Goal: Transaction & Acquisition: Book appointment/travel/reservation

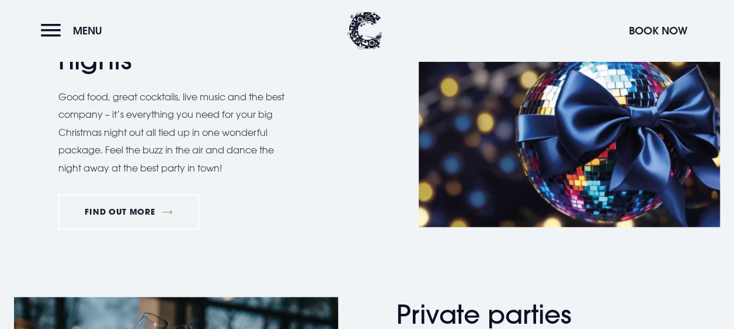
scroll to position [620, 0]
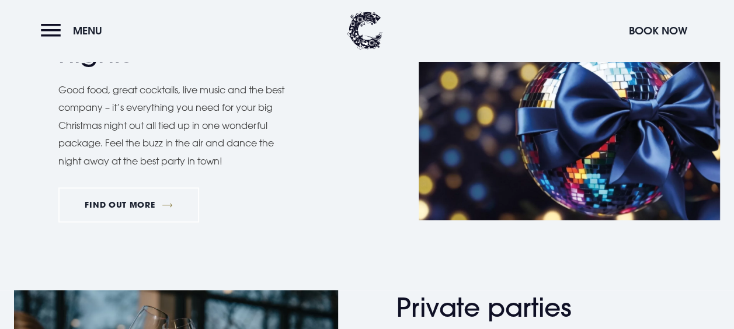
drag, startPoint x: 733, startPoint y: 107, endPoint x: 733, endPoint y: 126, distance: 18.1
click at [733, 126] on div "Christmas party nights Good food, great cocktails, live music and the best comp…" at bounding box center [367, 120] width 734 height 224
click at [726, 126] on div "Christmas party nights Good food, great cocktails, live music and the best comp…" at bounding box center [367, 120] width 734 height 224
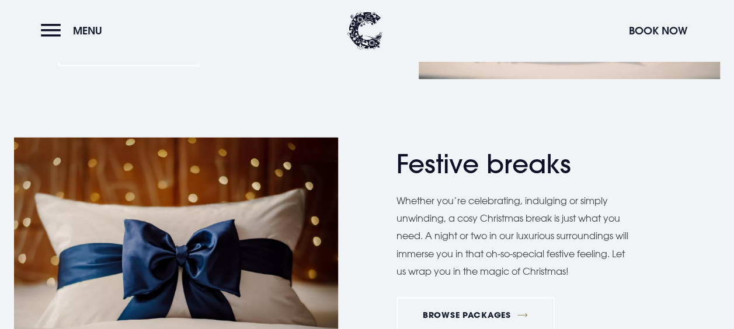
scroll to position [1331, 0]
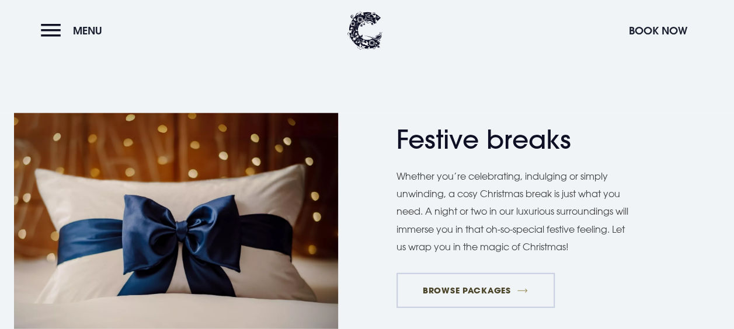
click at [487, 293] on link "BROWSE PACKAGES" at bounding box center [476, 290] width 158 height 35
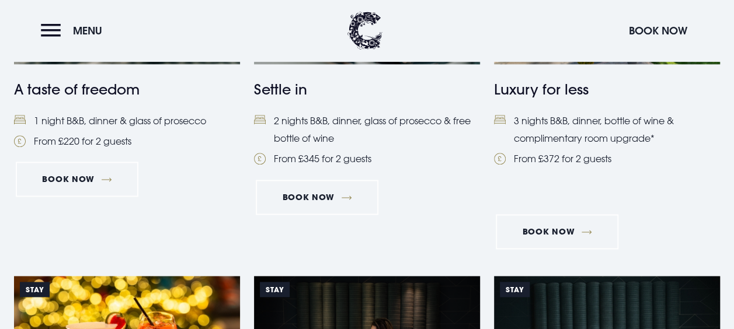
scroll to position [644, 0]
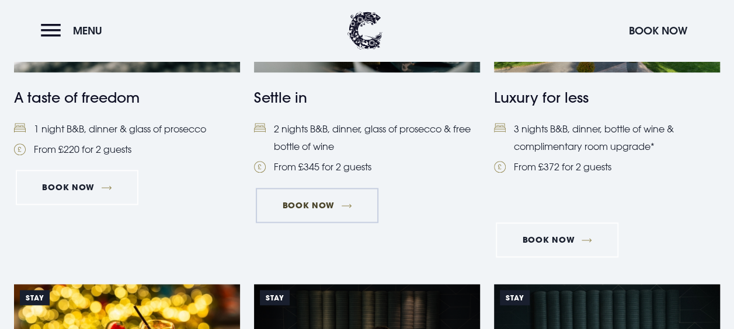
click at [346, 206] on link "Book Now" at bounding box center [317, 205] width 123 height 35
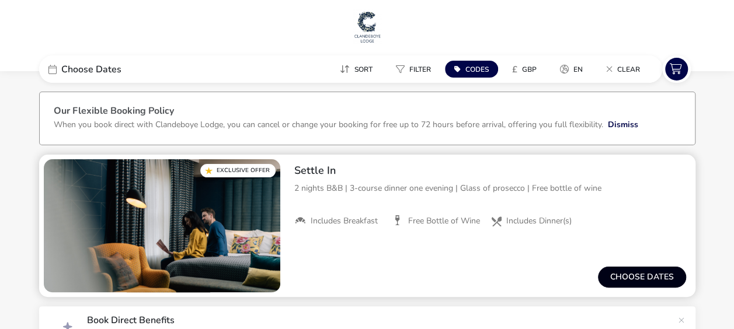
click at [647, 284] on button "Choose dates" at bounding box center [642, 277] width 88 height 21
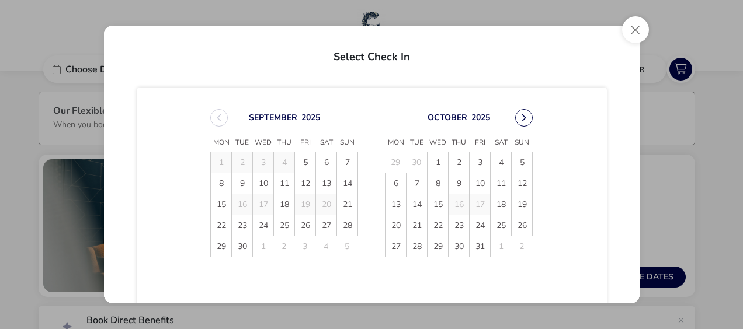
click at [522, 119] on button "Next Month" at bounding box center [524, 118] width 18 height 18
click at [640, 34] on button "Close" at bounding box center [635, 29] width 27 height 27
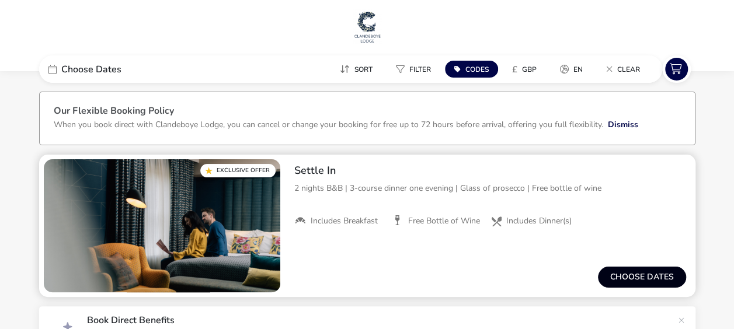
click at [633, 277] on button "Choose dates" at bounding box center [642, 277] width 88 height 21
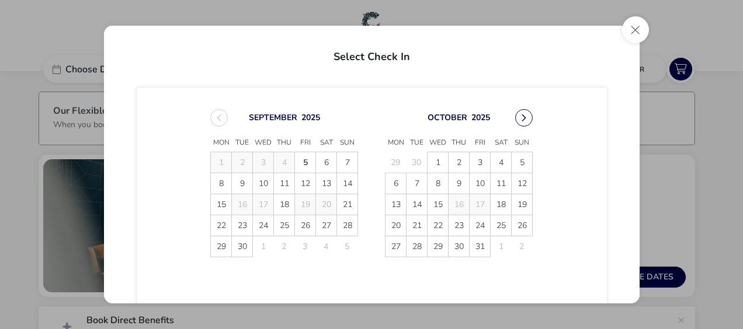
click at [523, 121] on button "Next Month" at bounding box center [524, 118] width 18 height 18
click at [523, 120] on icon "Next Month" at bounding box center [524, 118] width 8 height 8
click at [415, 165] on span "2" at bounding box center [417, 162] width 20 height 20
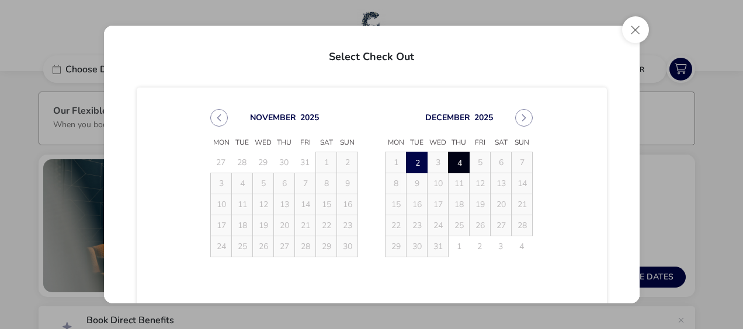
click at [457, 164] on span "4" at bounding box center [459, 162] width 20 height 20
click at [638, 27] on button "Close" at bounding box center [635, 29] width 27 height 27
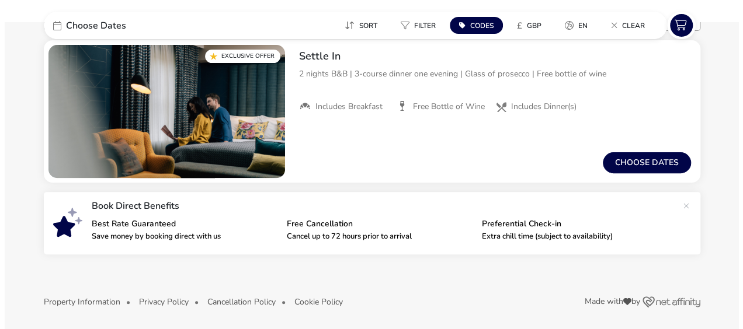
scroll to position [116, 0]
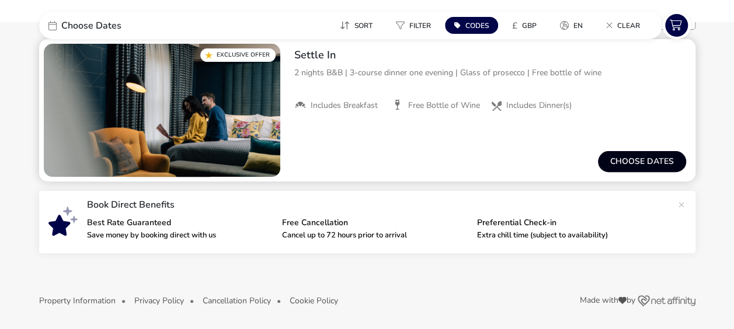
click at [652, 165] on button "Choose dates" at bounding box center [642, 161] width 88 height 21
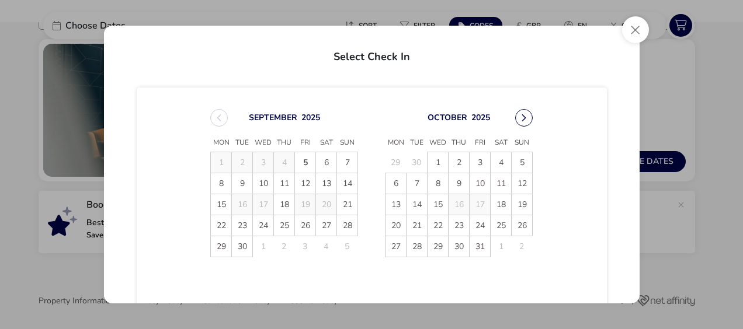
click at [518, 120] on button "Next Month" at bounding box center [524, 118] width 18 height 18
click at [412, 160] on span "2" at bounding box center [417, 162] width 20 height 20
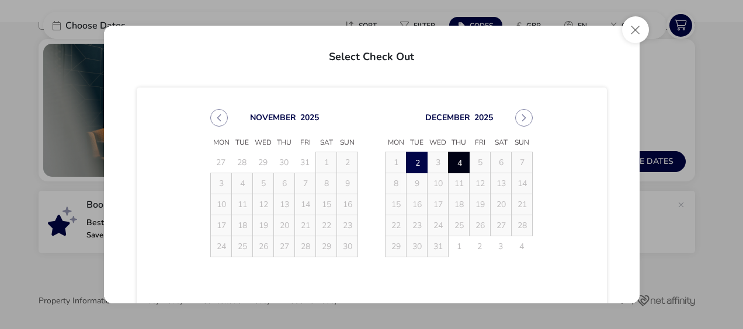
click at [457, 159] on span "4" at bounding box center [459, 162] width 20 height 20
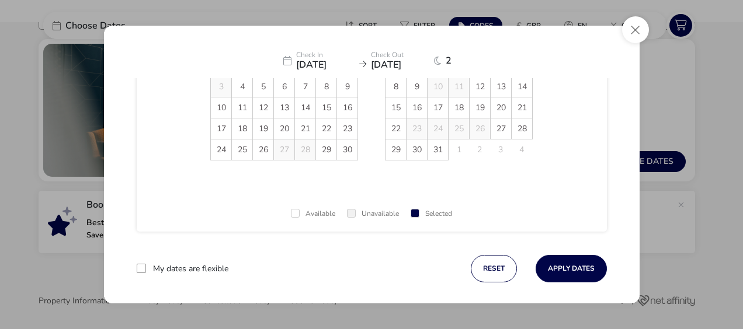
scroll to position [103, 0]
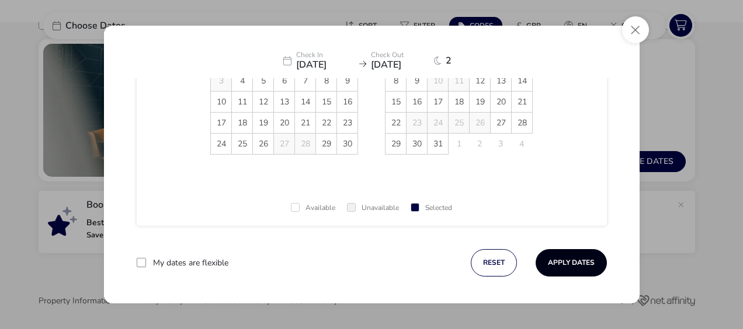
click at [573, 269] on button "Apply Dates" at bounding box center [571, 262] width 71 height 27
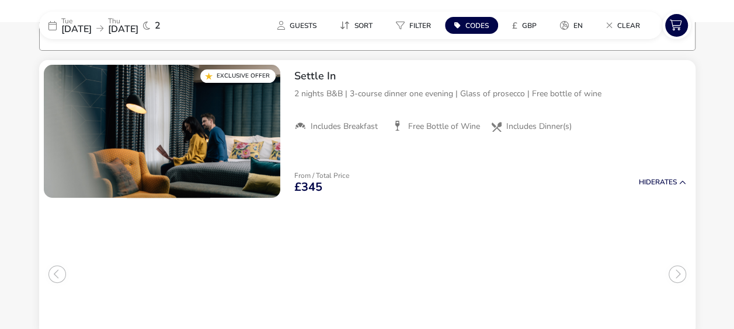
scroll to position [96, 0]
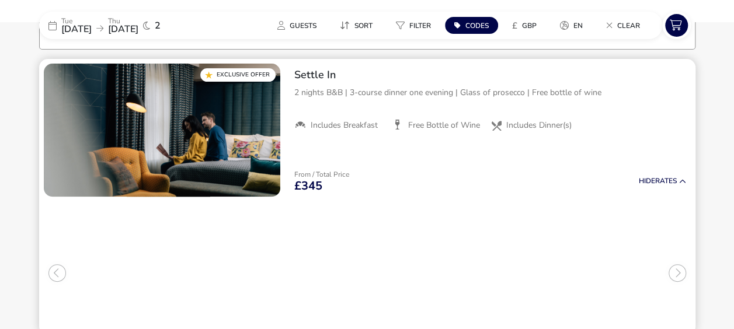
click at [221, 249] on h3 "Luxury Loft Double Room" at bounding box center [247, 242] width 90 height 25
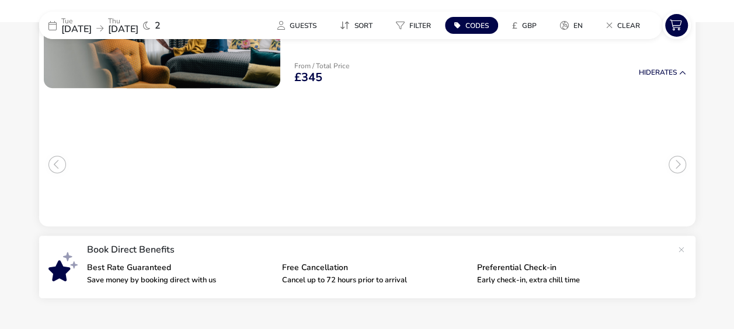
scroll to position [201, 0]
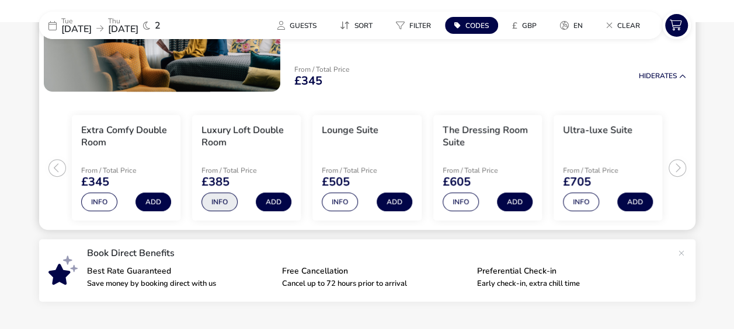
click at [217, 203] on button "Info" at bounding box center [220, 202] width 36 height 19
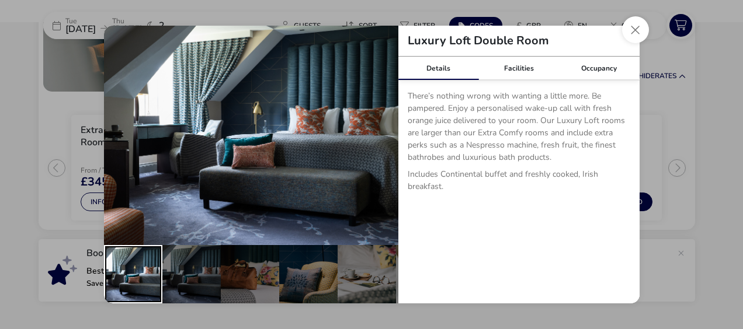
click at [137, 272] on div "details" at bounding box center [133, 274] width 58 height 58
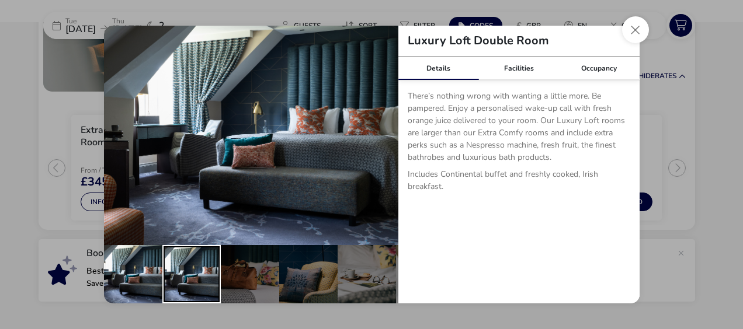
click at [197, 276] on div "details" at bounding box center [191, 274] width 58 height 58
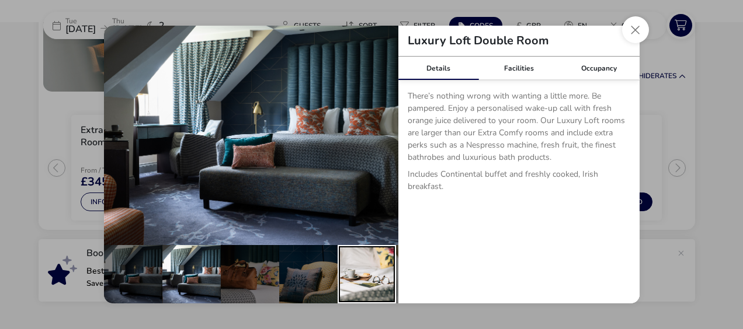
click at [369, 277] on div "details" at bounding box center [367, 274] width 58 height 58
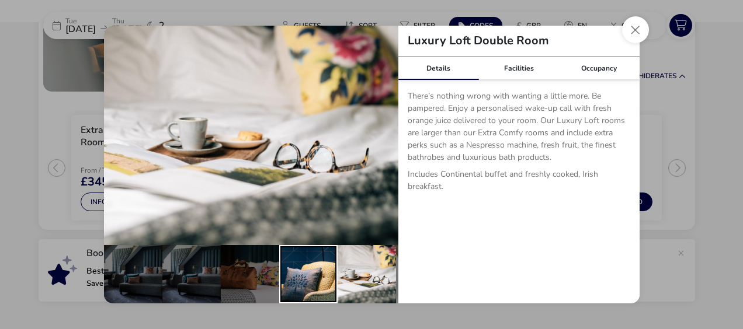
click at [319, 276] on div "details" at bounding box center [308, 274] width 58 height 58
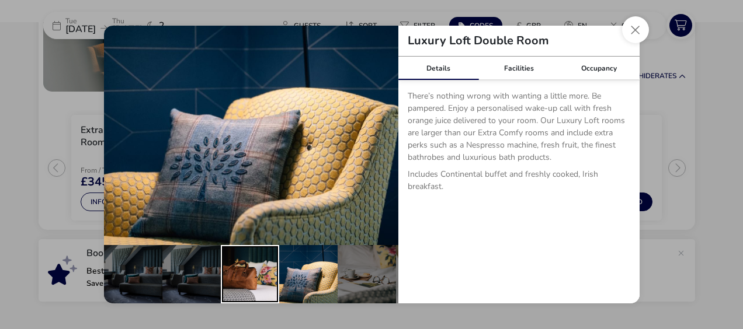
click at [261, 279] on div "details" at bounding box center [250, 274] width 58 height 58
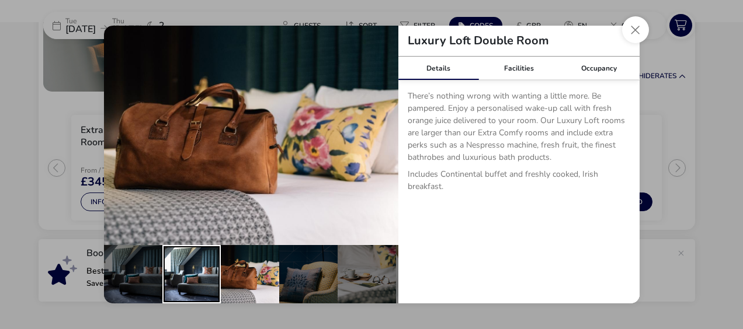
click at [174, 284] on div "details" at bounding box center [191, 274] width 58 height 58
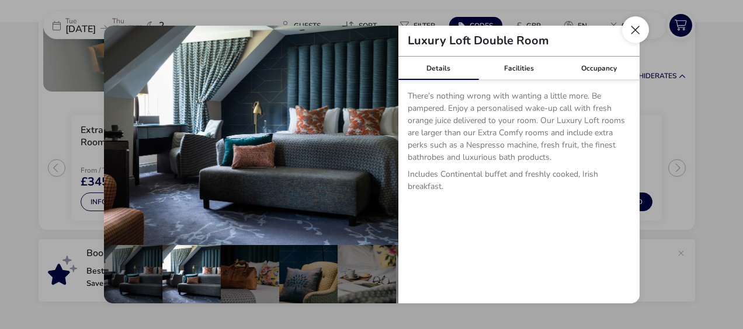
click at [640, 31] on button "Close dialog" at bounding box center [635, 29] width 27 height 27
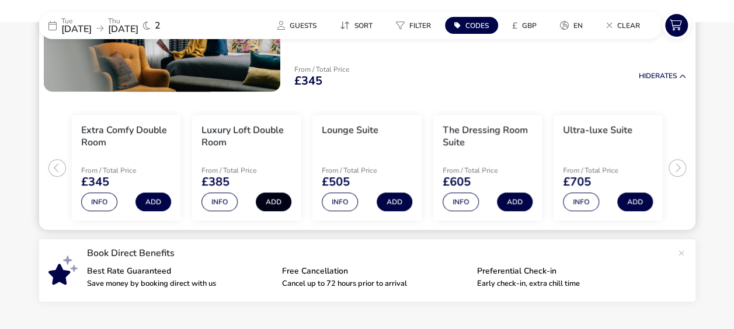
click at [273, 202] on button "Add" at bounding box center [274, 202] width 36 height 19
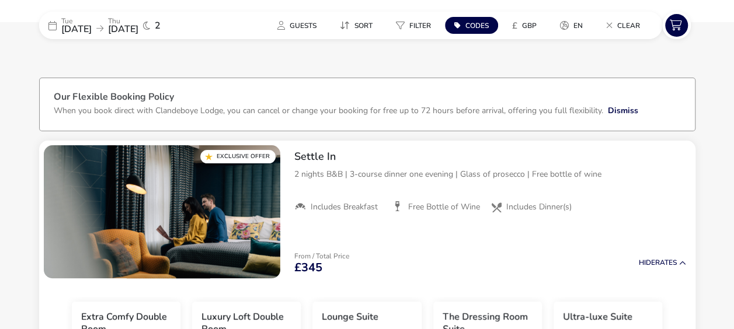
scroll to position [0, 0]
